Goal: Navigation & Orientation: Find specific page/section

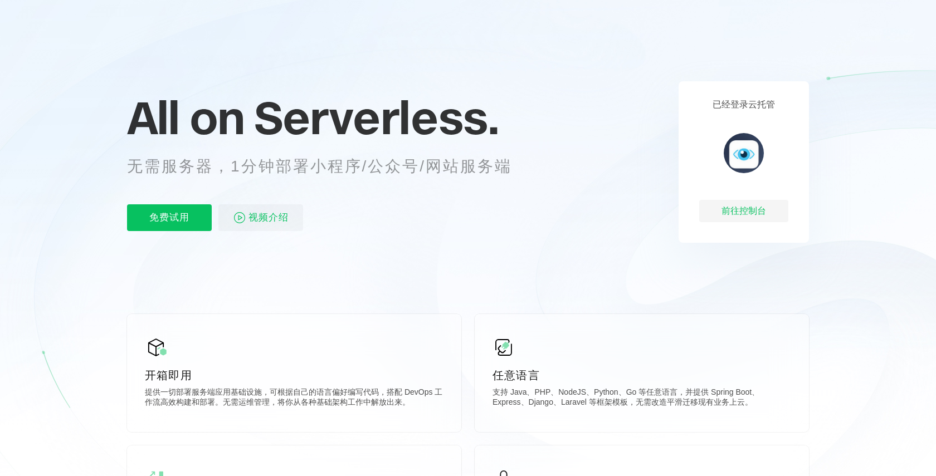
scroll to position [52, 0]
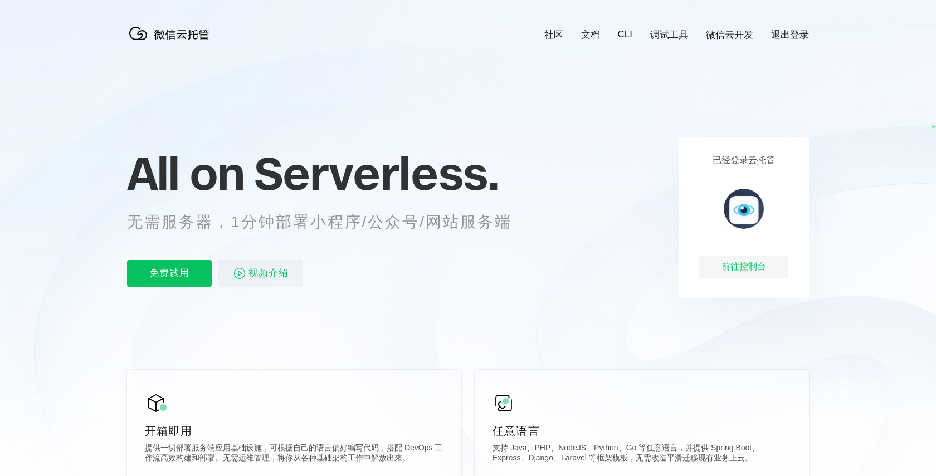
scroll to position [0, 1981]
click at [625, 36] on link "CLI" at bounding box center [625, 34] width 14 height 11
click at [752, 255] on div "已经登录云托管 前往控制台" at bounding box center [744, 218] width 130 height 162
click at [758, 272] on div "前往控制台" at bounding box center [743, 267] width 89 height 22
